Goal: Information Seeking & Learning: Check status

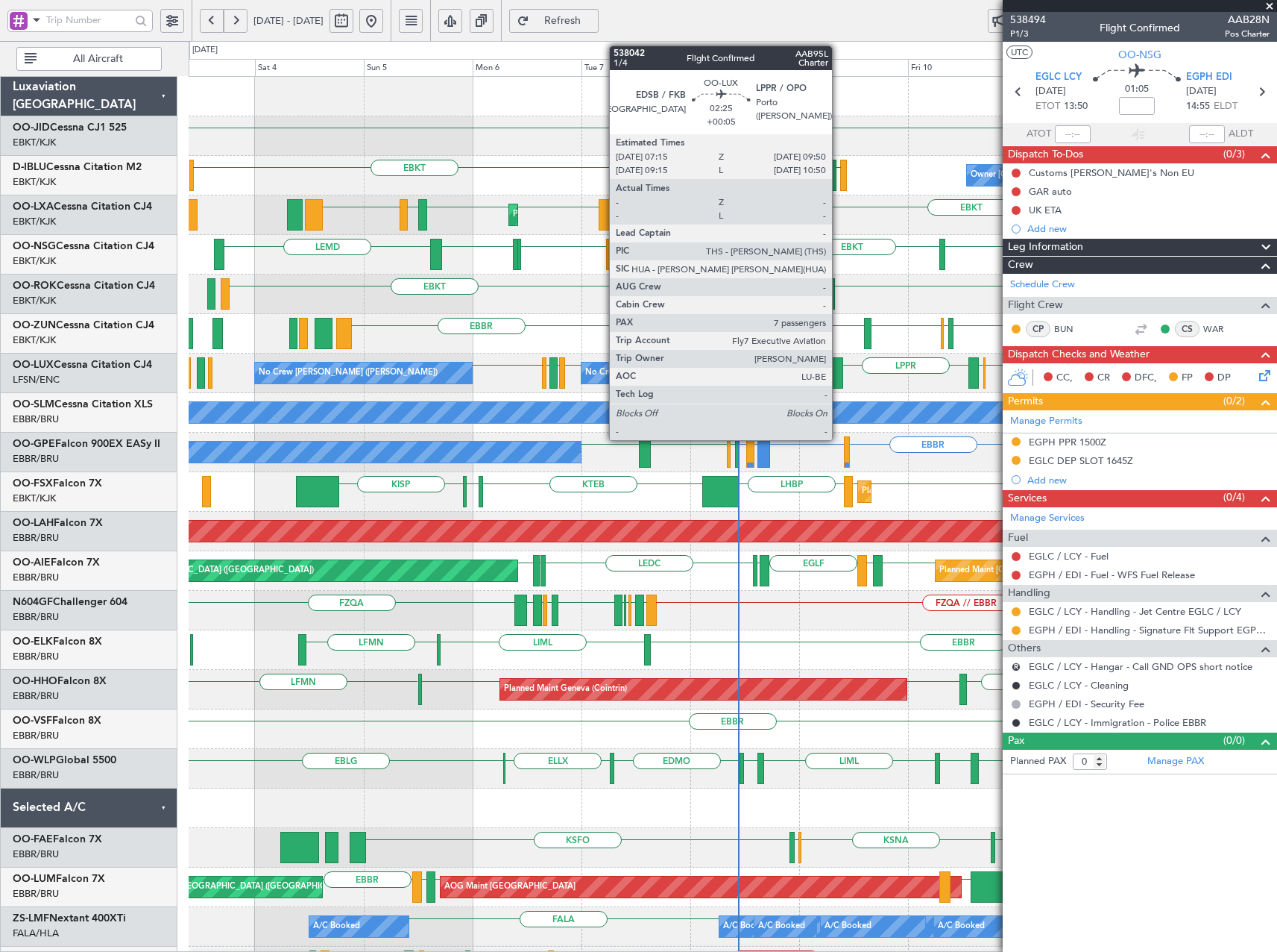
click at [839, 375] on div at bounding box center [837, 373] width 12 height 31
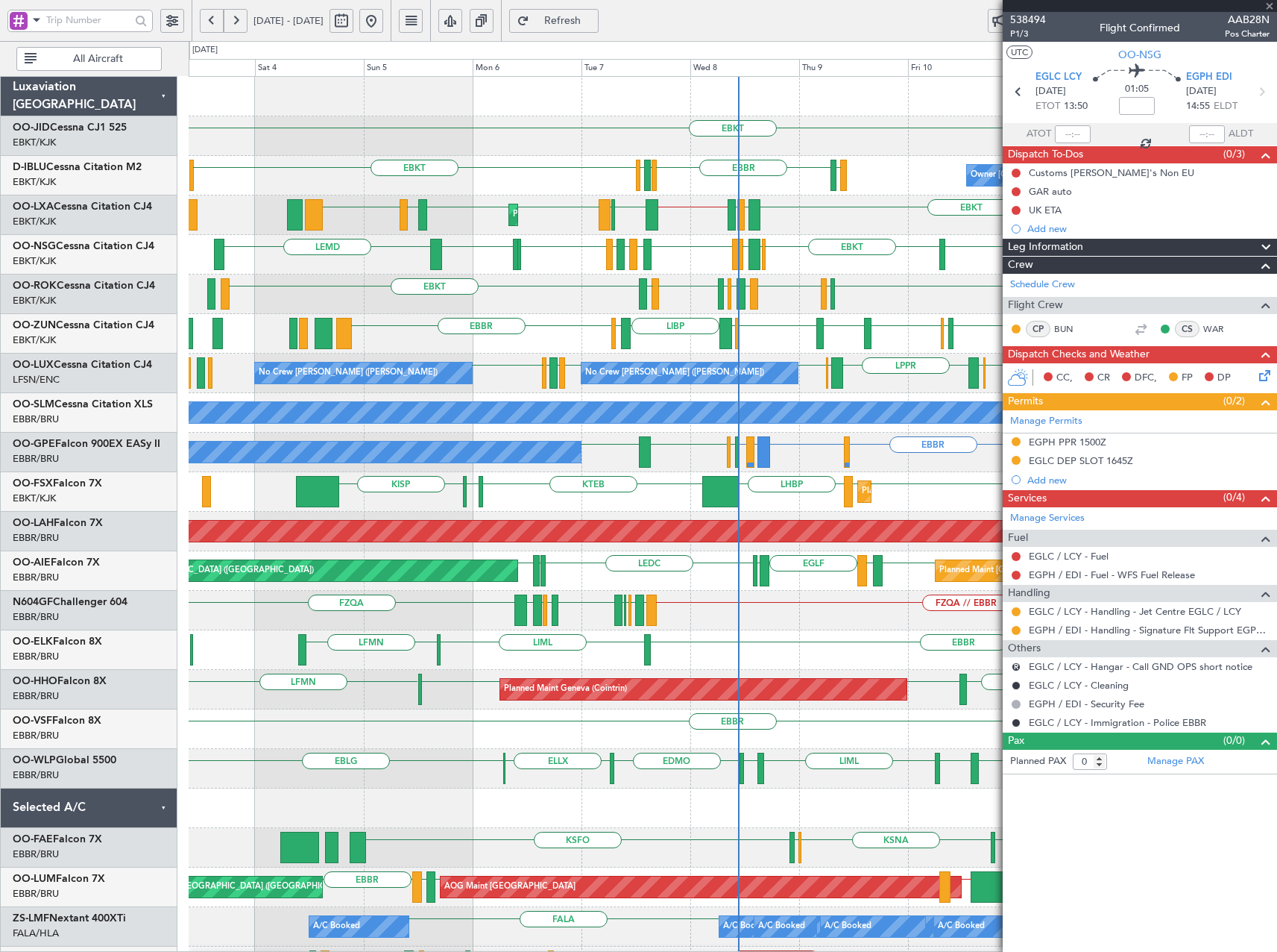
type input "+00:05"
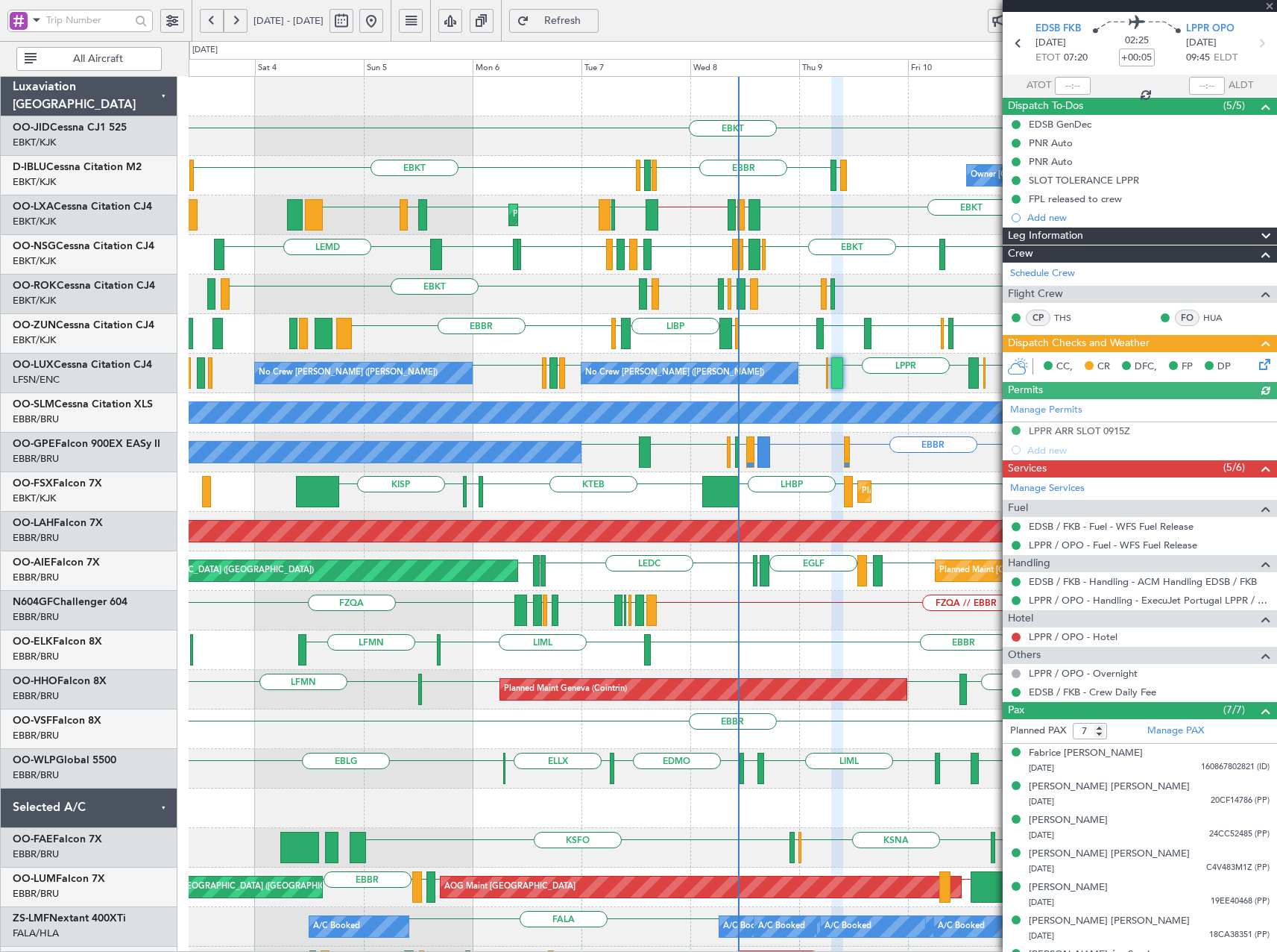
scroll to position [74, 0]
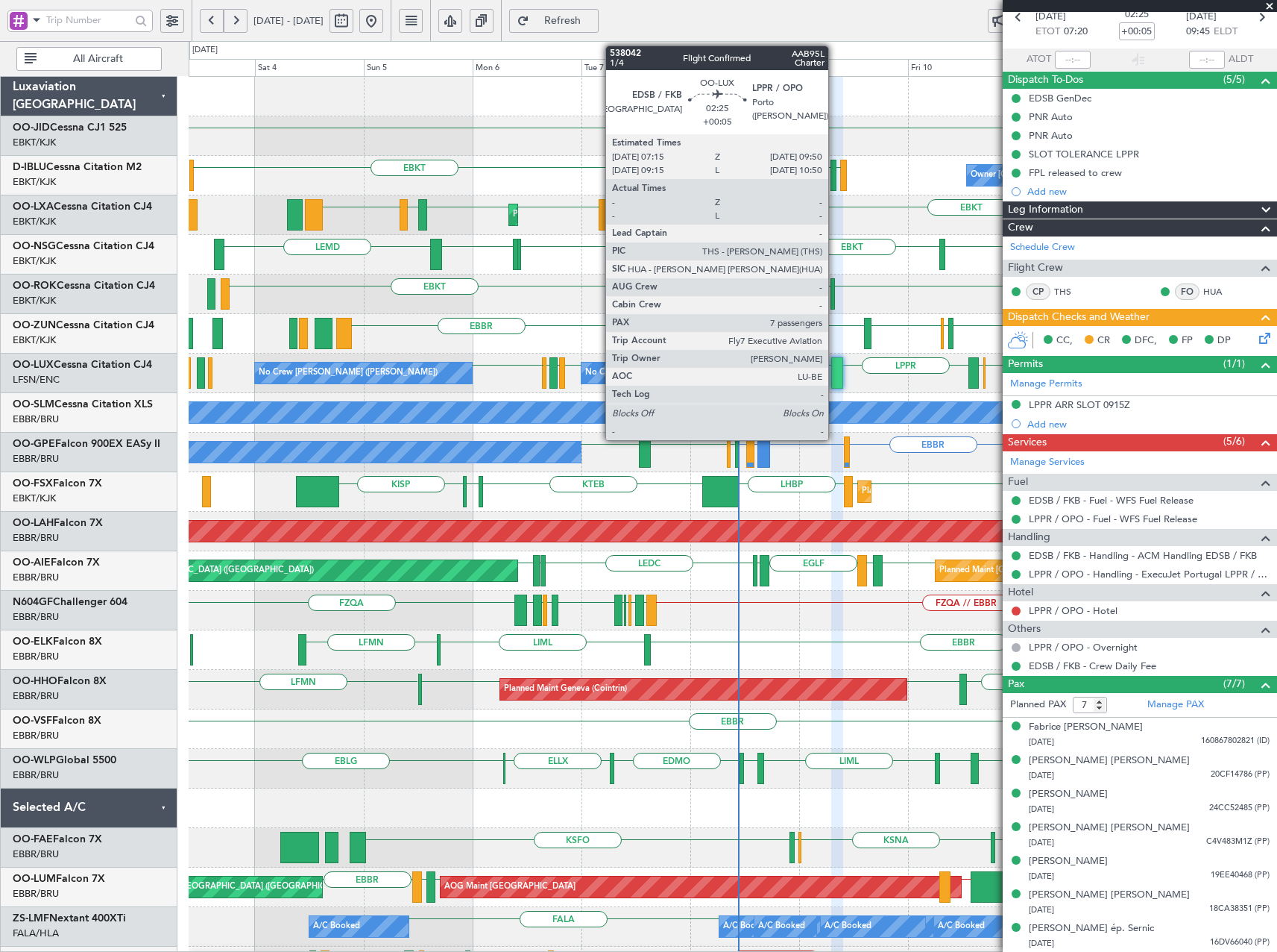
click at [835, 372] on div at bounding box center [837, 373] width 12 height 31
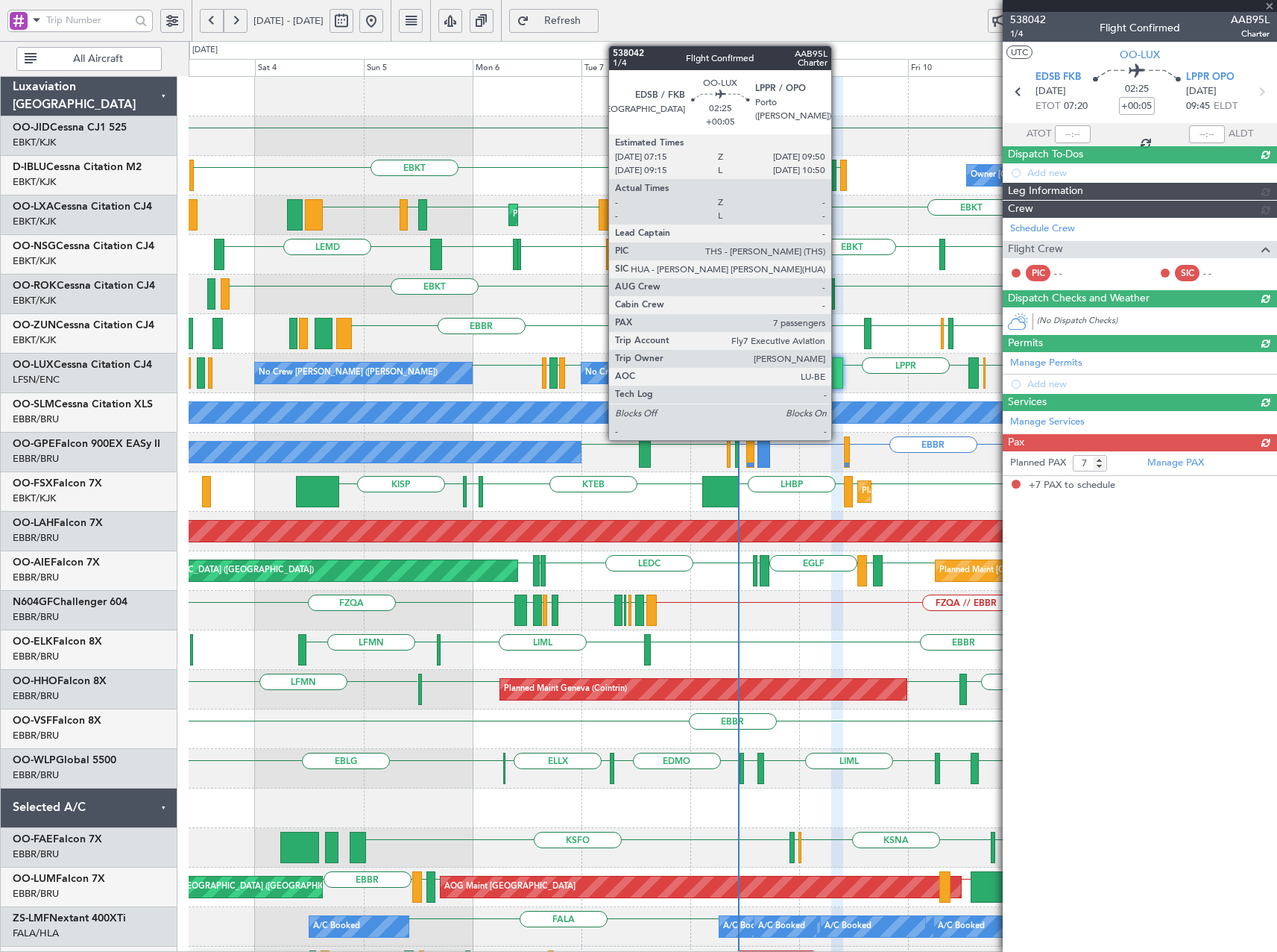
scroll to position [0, 0]
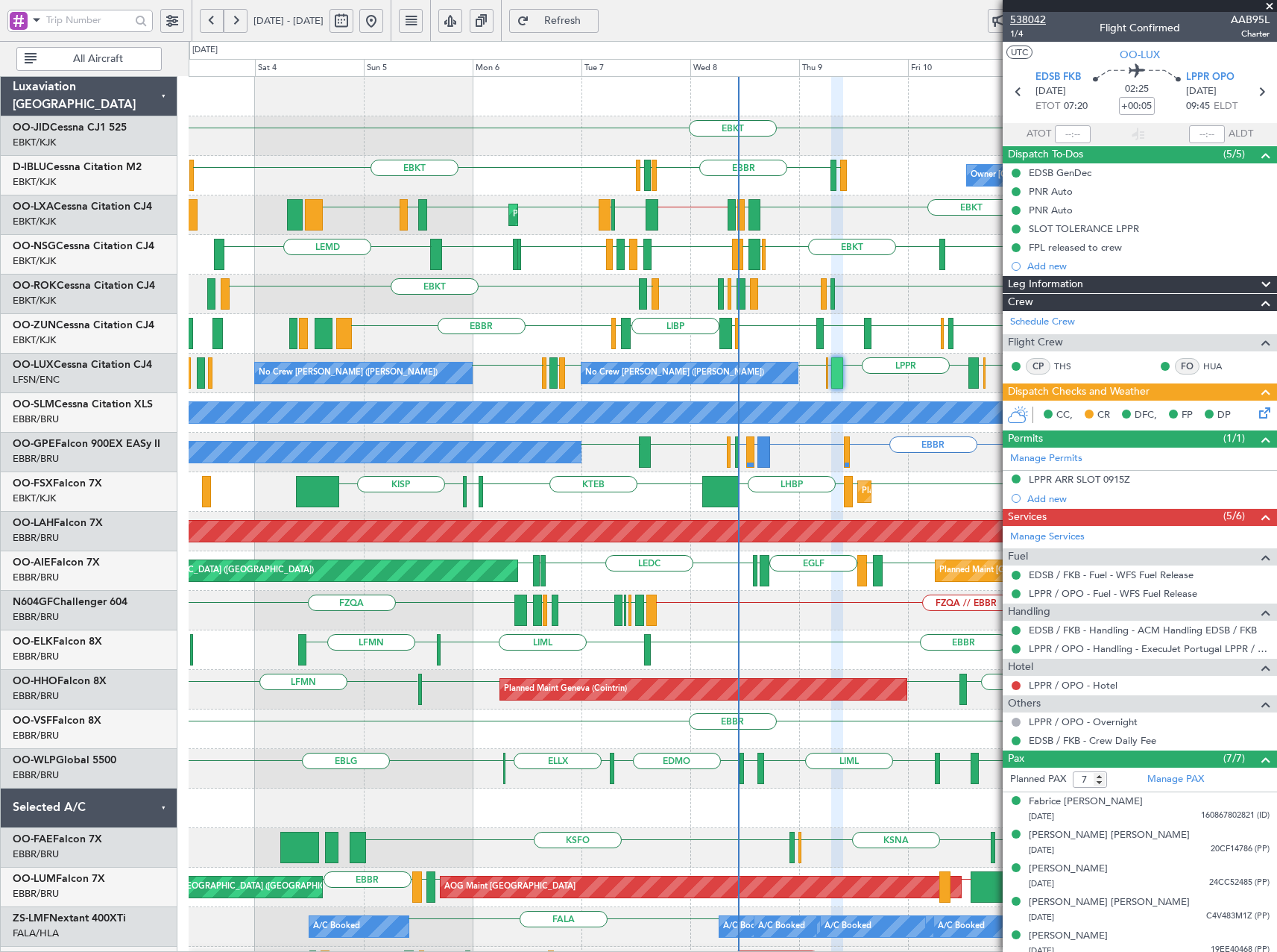
click at [1040, 19] on span "538042" at bounding box center [1029, 20] width 36 height 15
click at [1268, 5] on span at bounding box center [1270, 7] width 15 height 13
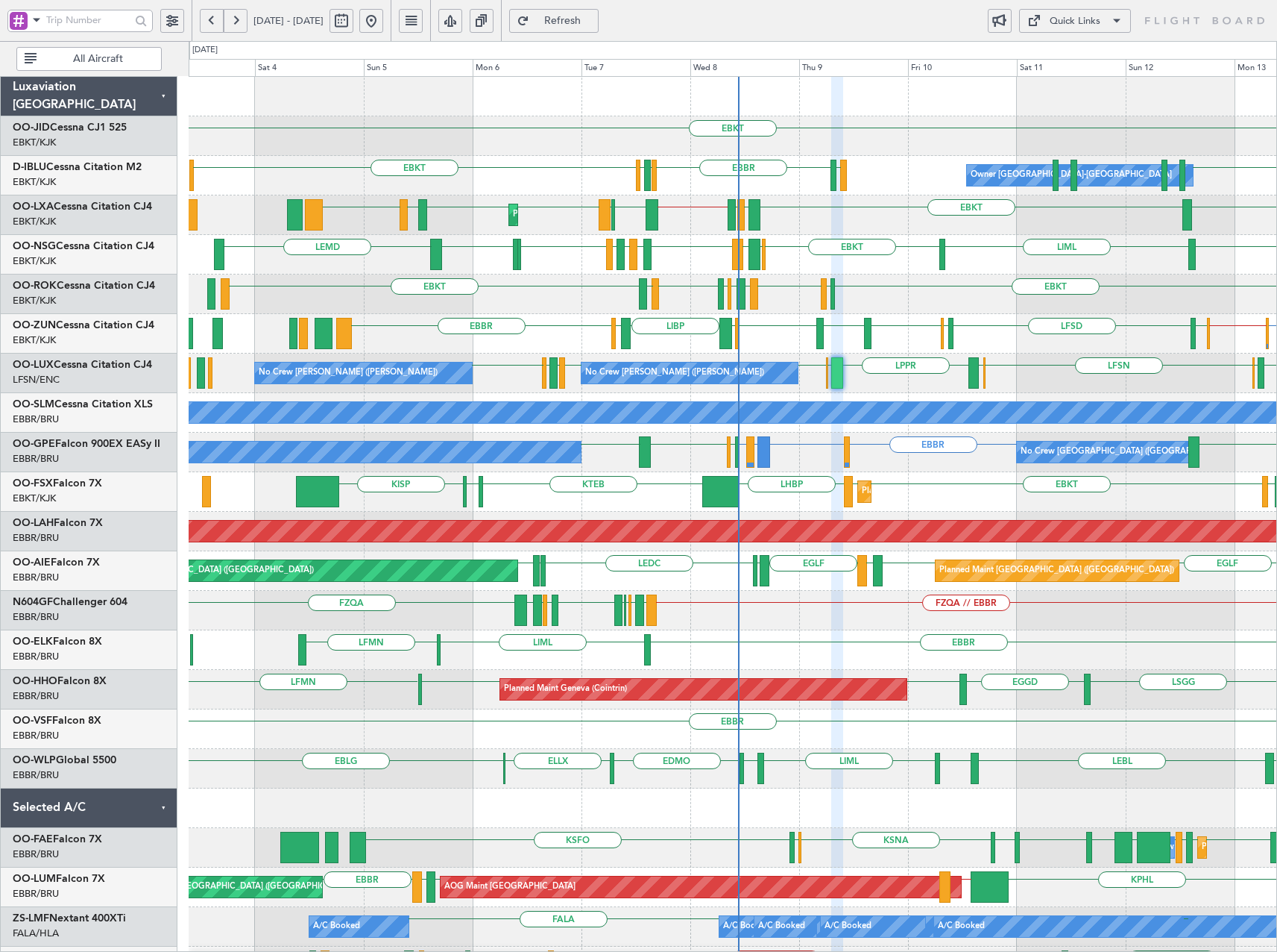
type input "0"
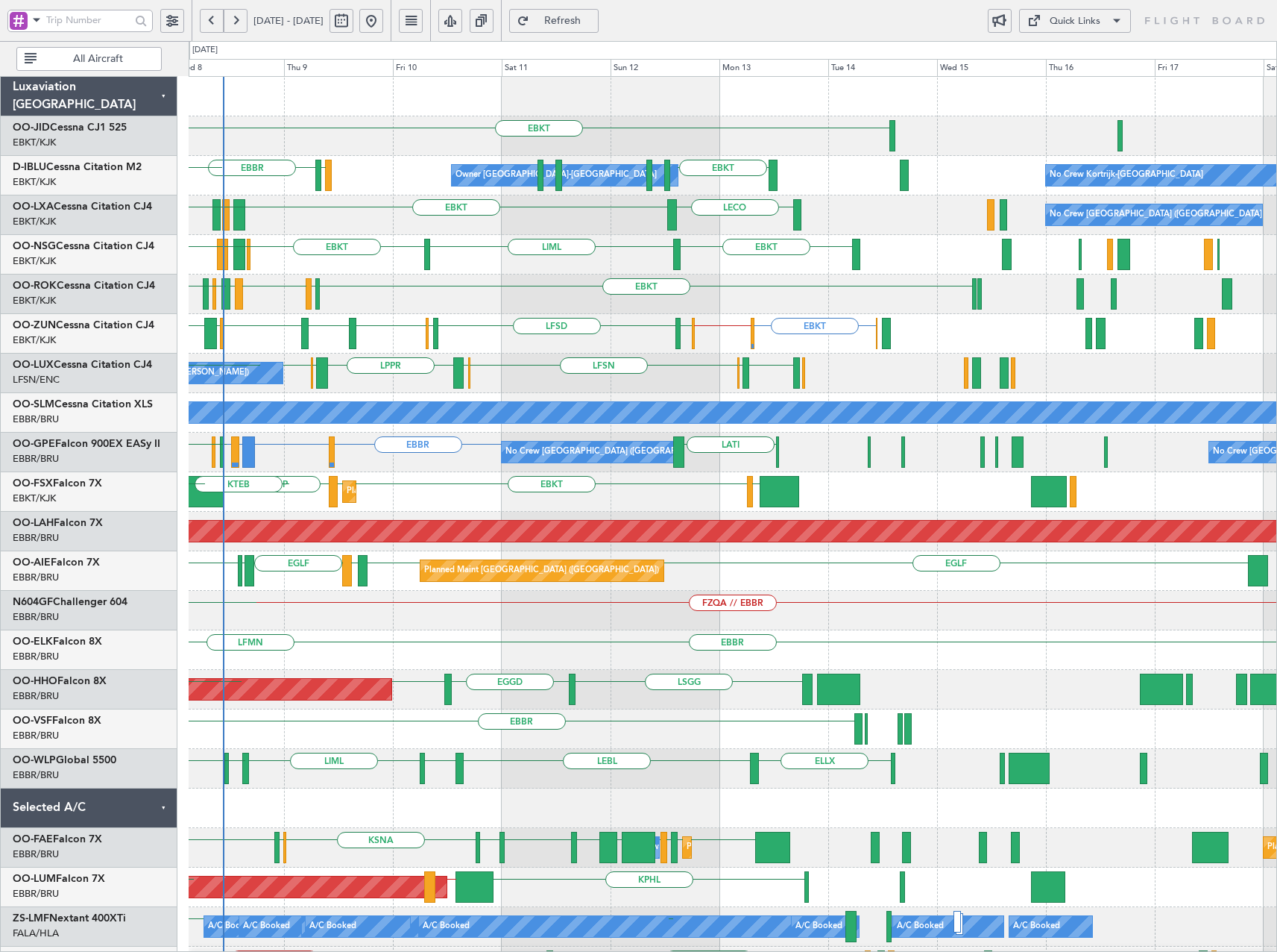
click at [471, 313] on div "EBKT EBKT LSGS [GEOGRAPHIC_DATA] Owner [GEOGRAPHIC_DATA]-[GEOGRAPHIC_DATA] No C…" at bounding box center [732, 571] width 1088 height 988
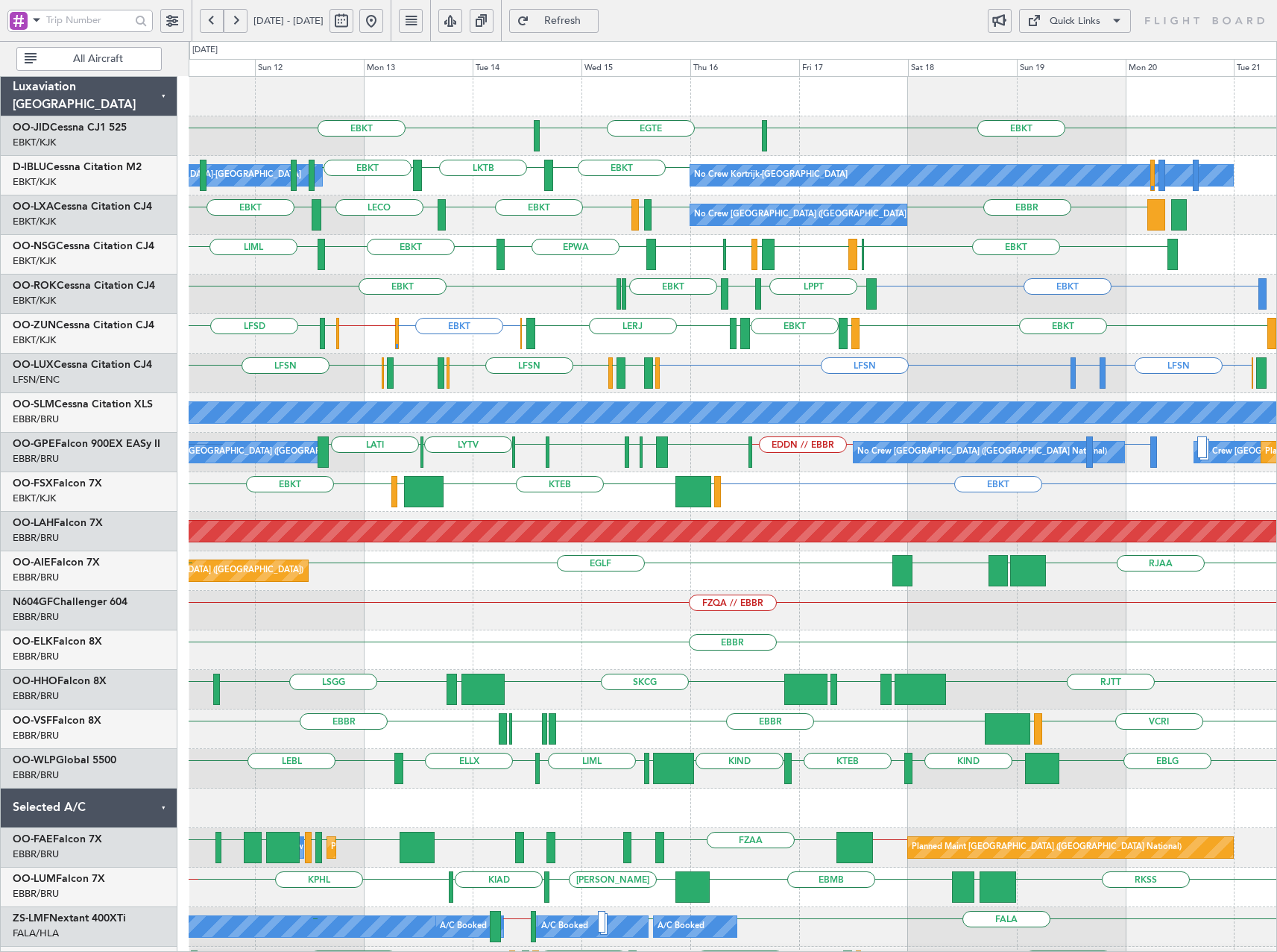
click at [255, 152] on div "EGTE EBKT EBKT" at bounding box center [732, 135] width 1088 height 39
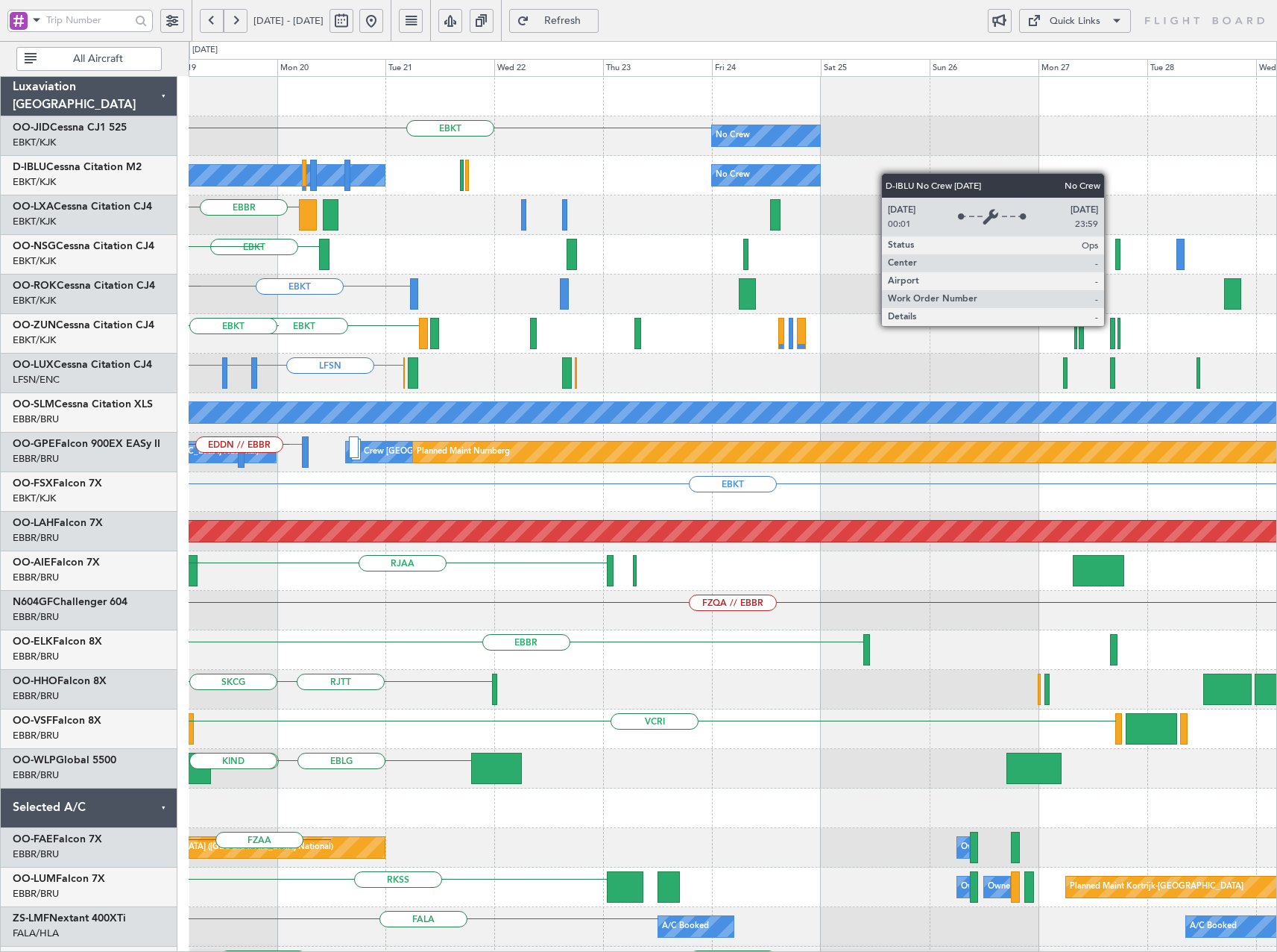
click at [207, 186] on div "No Crew Kortrijk-[GEOGRAPHIC_DATA] No Crew" at bounding box center [732, 175] width 1088 height 39
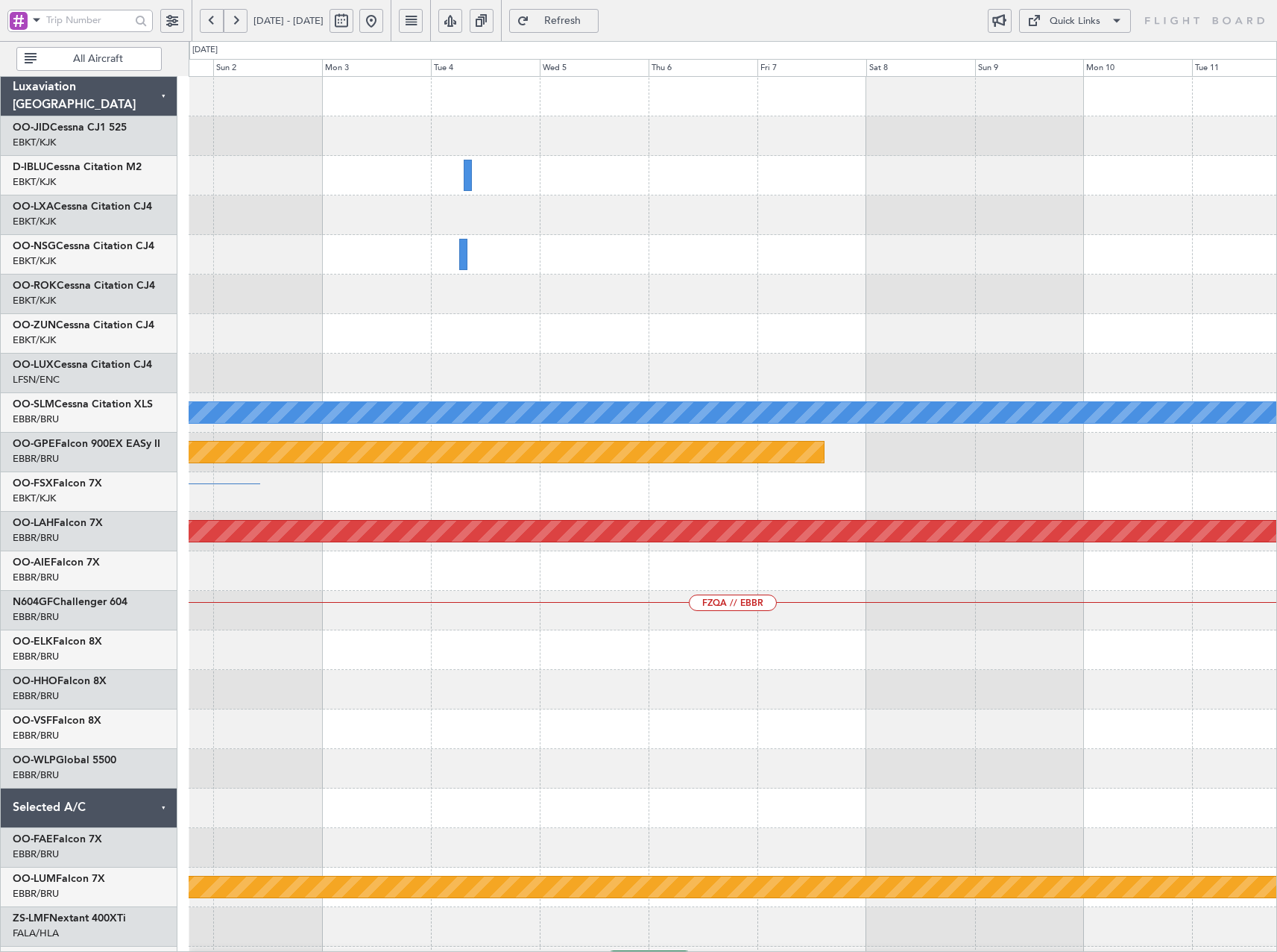
click at [26, 230] on div "Planned Maint [GEOGRAPHIC_DATA] ([GEOGRAPHIC_DATA]) A/C Unavailable [GEOGRAPHIC…" at bounding box center [638, 496] width 1277 height 911
click at [141, 266] on div "Planned Maint [GEOGRAPHIC_DATA] ([GEOGRAPHIC_DATA]) A/C Unavailable [GEOGRAPHIC…" at bounding box center [638, 496] width 1277 height 911
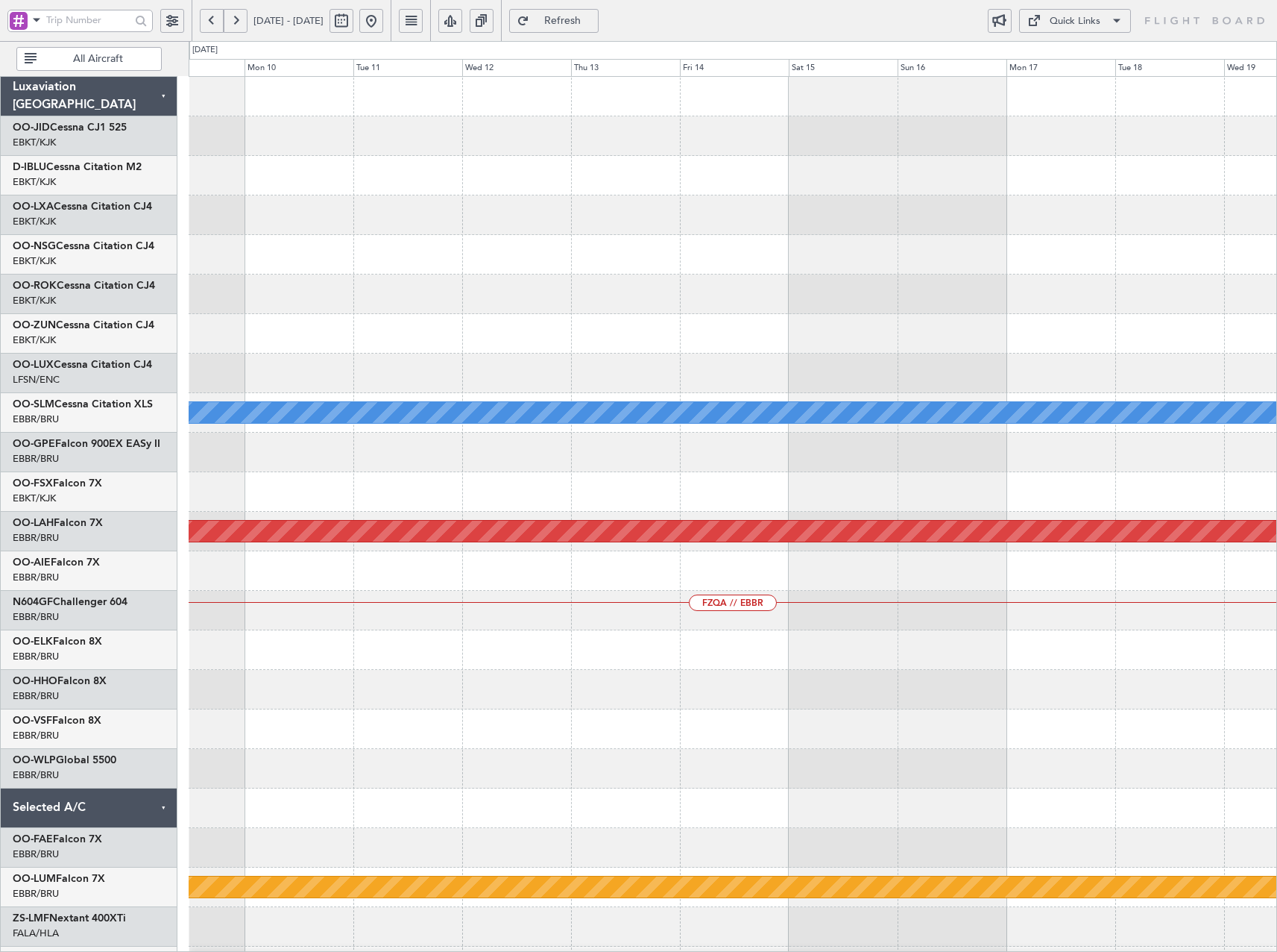
click at [40, 296] on div "A/C Unavailable [GEOGRAPHIC_DATA] Planned Maint Nurnberg Planned [GEOGRAPHIC_DA…" at bounding box center [638, 496] width 1277 height 911
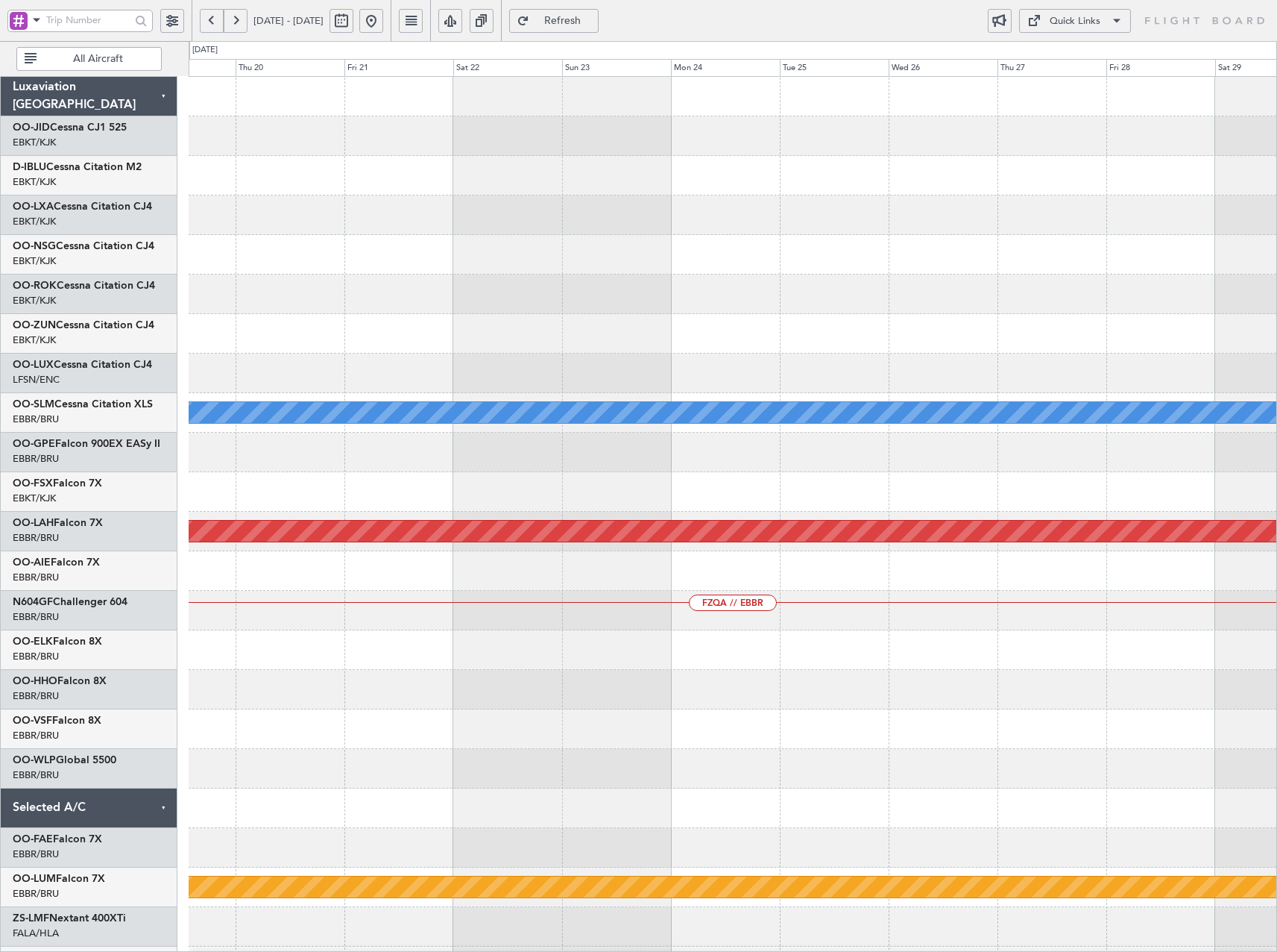
click at [111, 342] on div "A/C Unavailable [GEOGRAPHIC_DATA] Planned [GEOGRAPHIC_DATA][PERSON_NAME]-[GEOGR…" at bounding box center [638, 496] width 1277 height 911
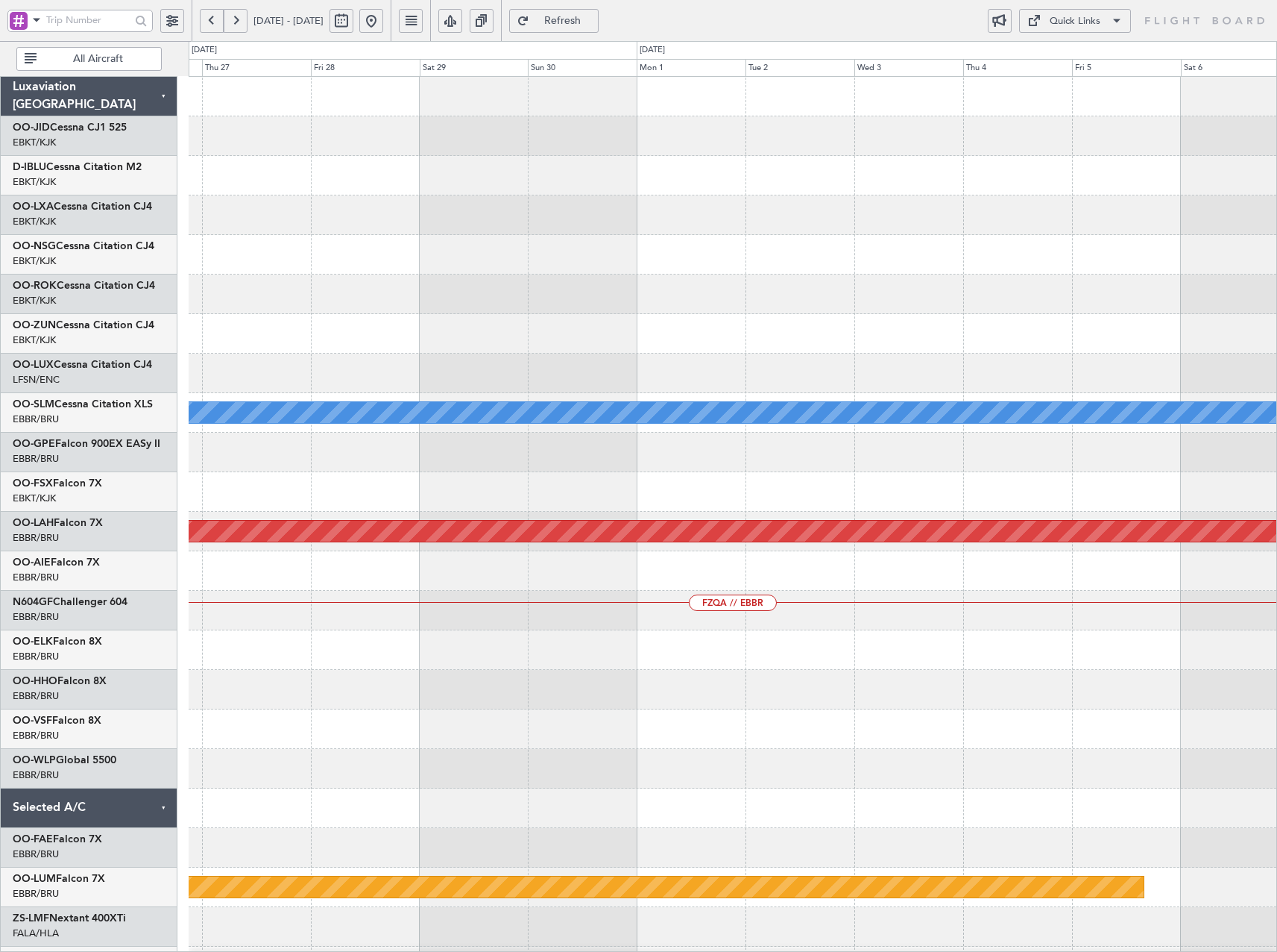
click at [0, 344] on html "[DATE] - [DATE] Refresh Quick Links All Aircraft A/C Unavailable [GEOGRAPHIC_DA…" at bounding box center [638, 476] width 1277 height 952
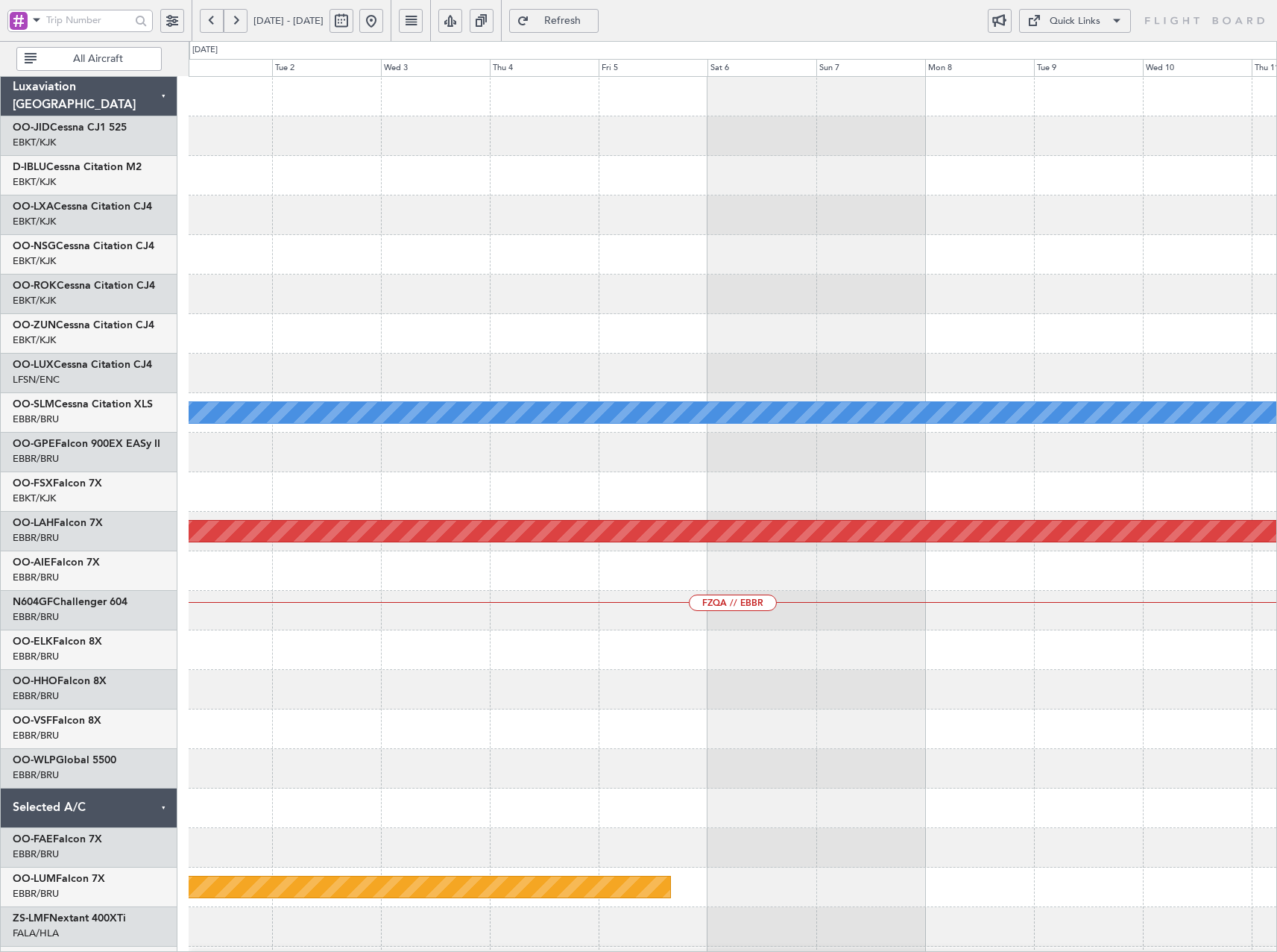
click at [0, 341] on html "[DATE] - [DATE] Refresh Quick Links All Aircraft A/C Unavailable [GEOGRAPHIC_DA…" at bounding box center [638, 476] width 1277 height 952
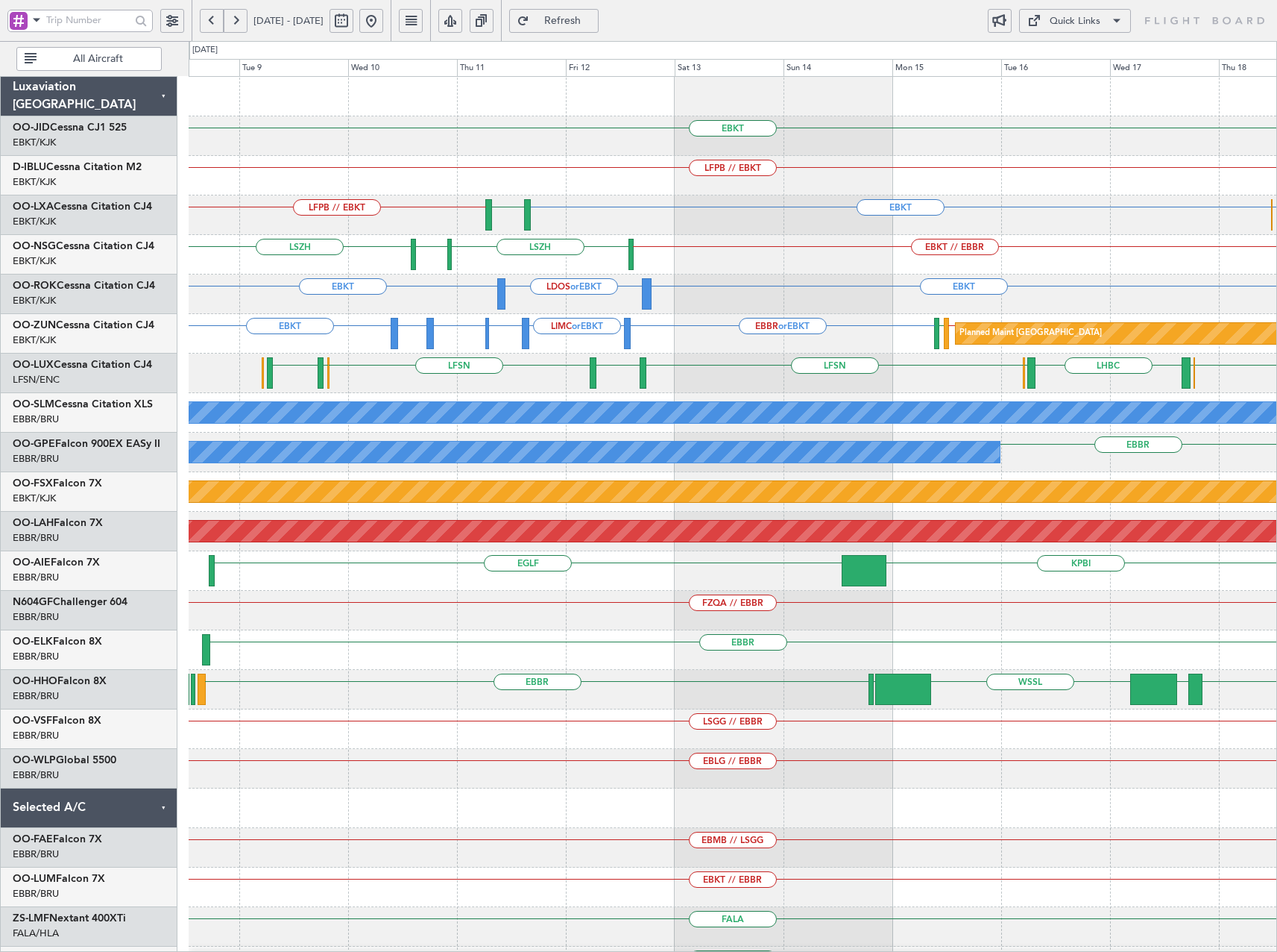
click at [431, 325] on div "EBKT LFPB // EBKT EBBR or EBKT EBKT LFPB // EBKT LFMQ LFLB or EBKT EBBR or EBKT…" at bounding box center [732, 571] width 1088 height 988
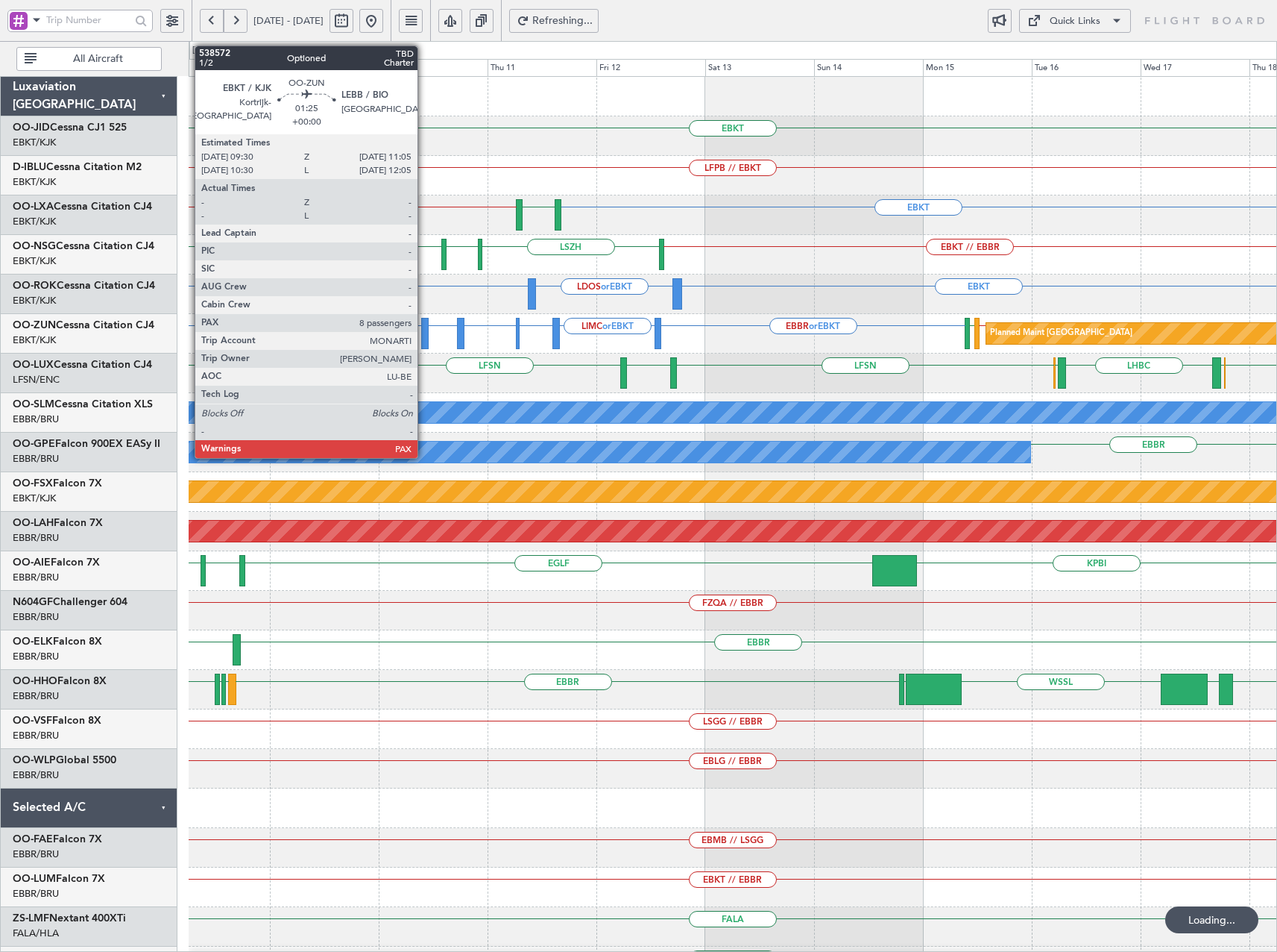
click at [424, 337] on div at bounding box center [425, 333] width 8 height 31
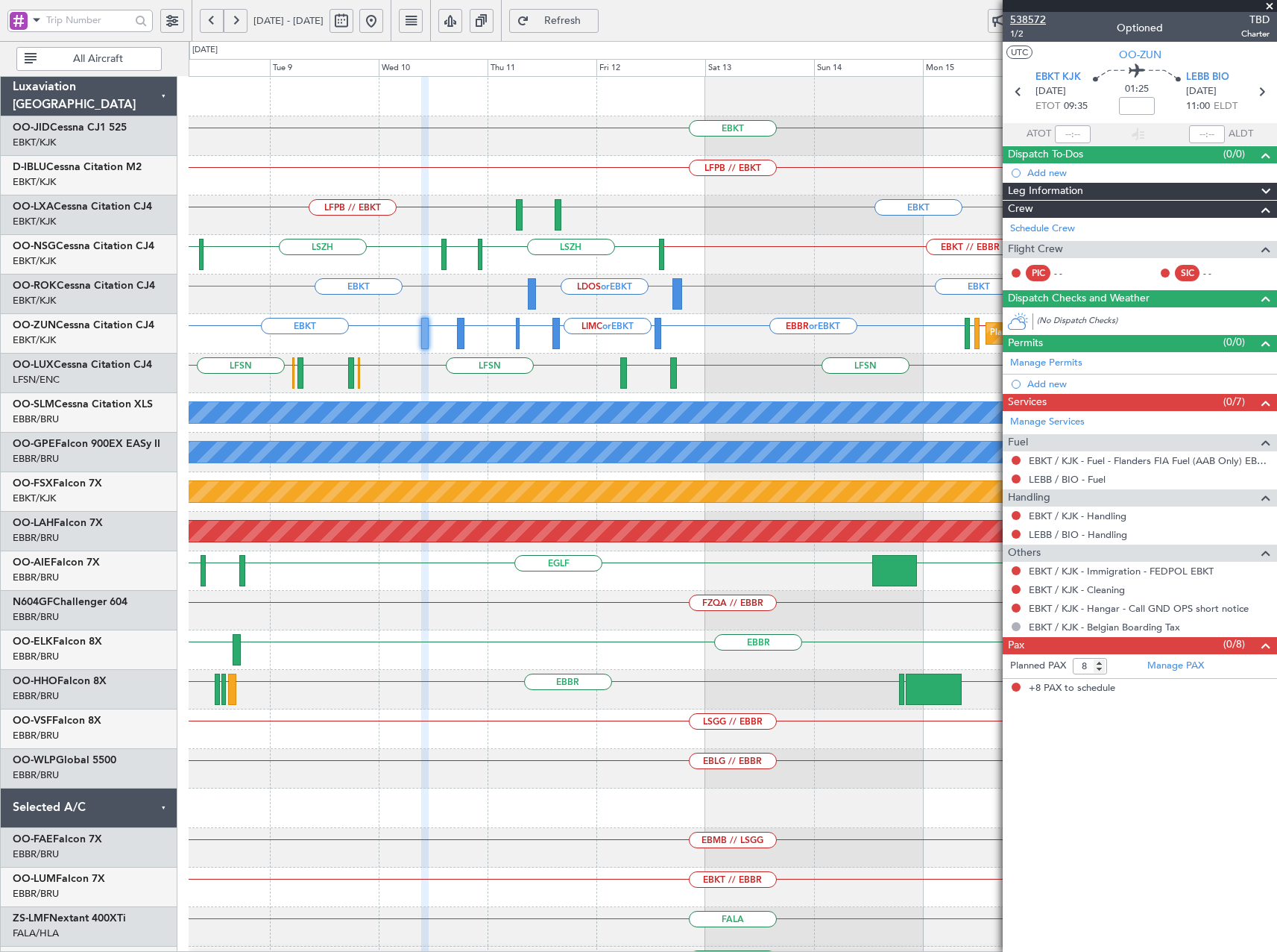
click at [1020, 25] on span "538572" at bounding box center [1029, 20] width 36 height 15
